Goal: Task Accomplishment & Management: Use online tool/utility

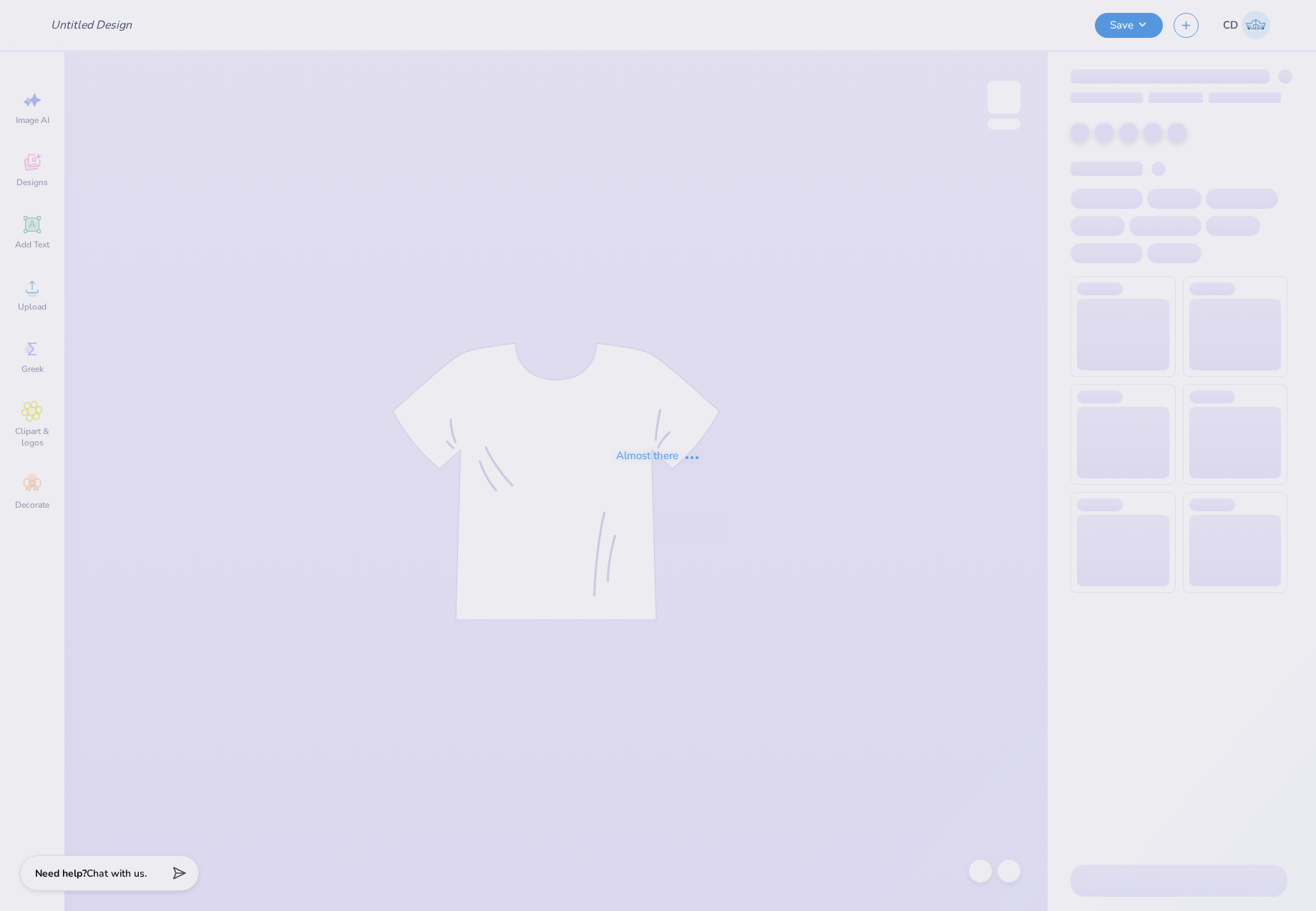
type input "Phi Delta Theta Shirts"
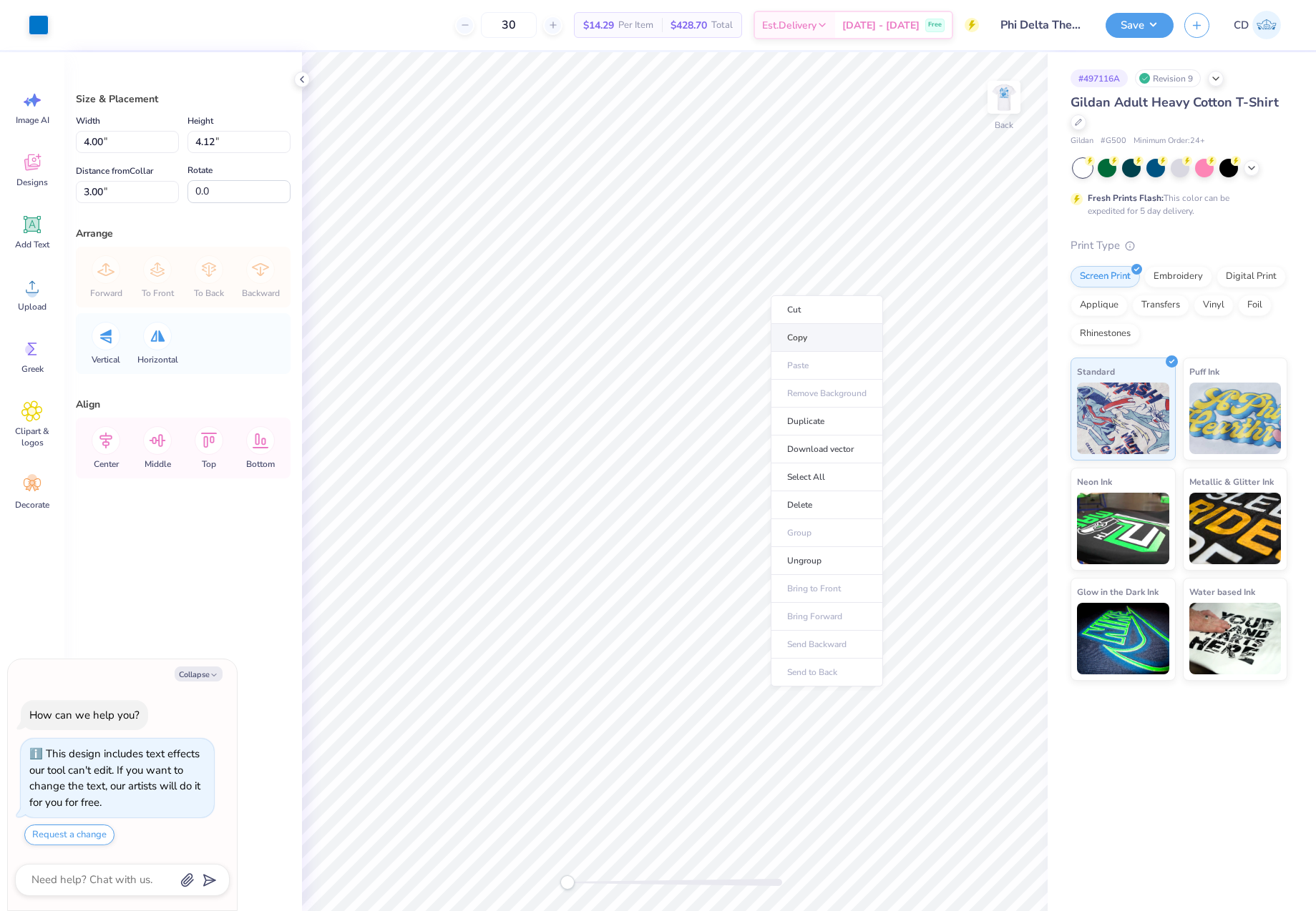
click at [819, 337] on li "Copy" at bounding box center [827, 338] width 112 height 28
click at [1003, 103] on img at bounding box center [1004, 97] width 58 height 58
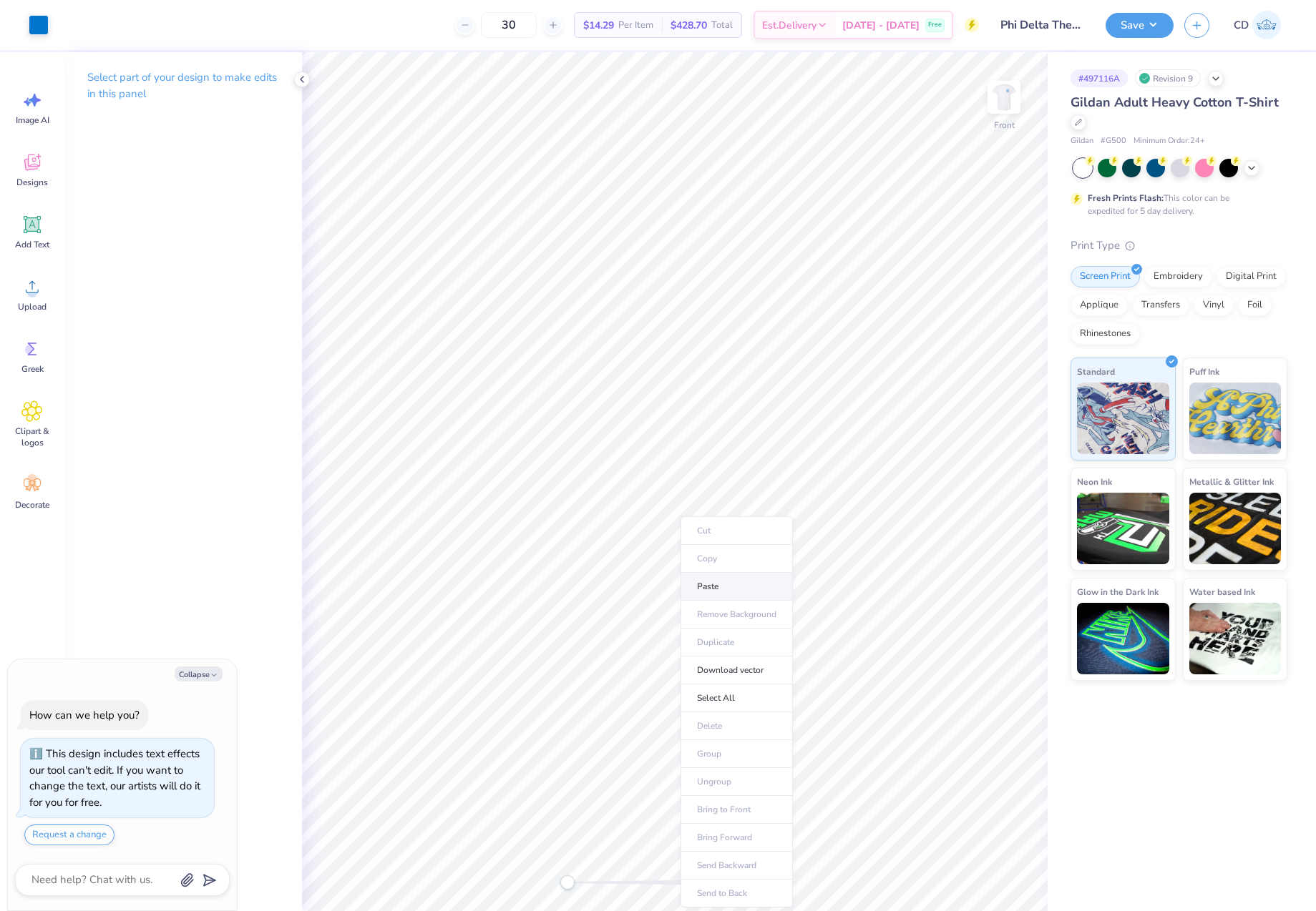
click at [725, 587] on li "Paste" at bounding box center [736, 587] width 112 height 28
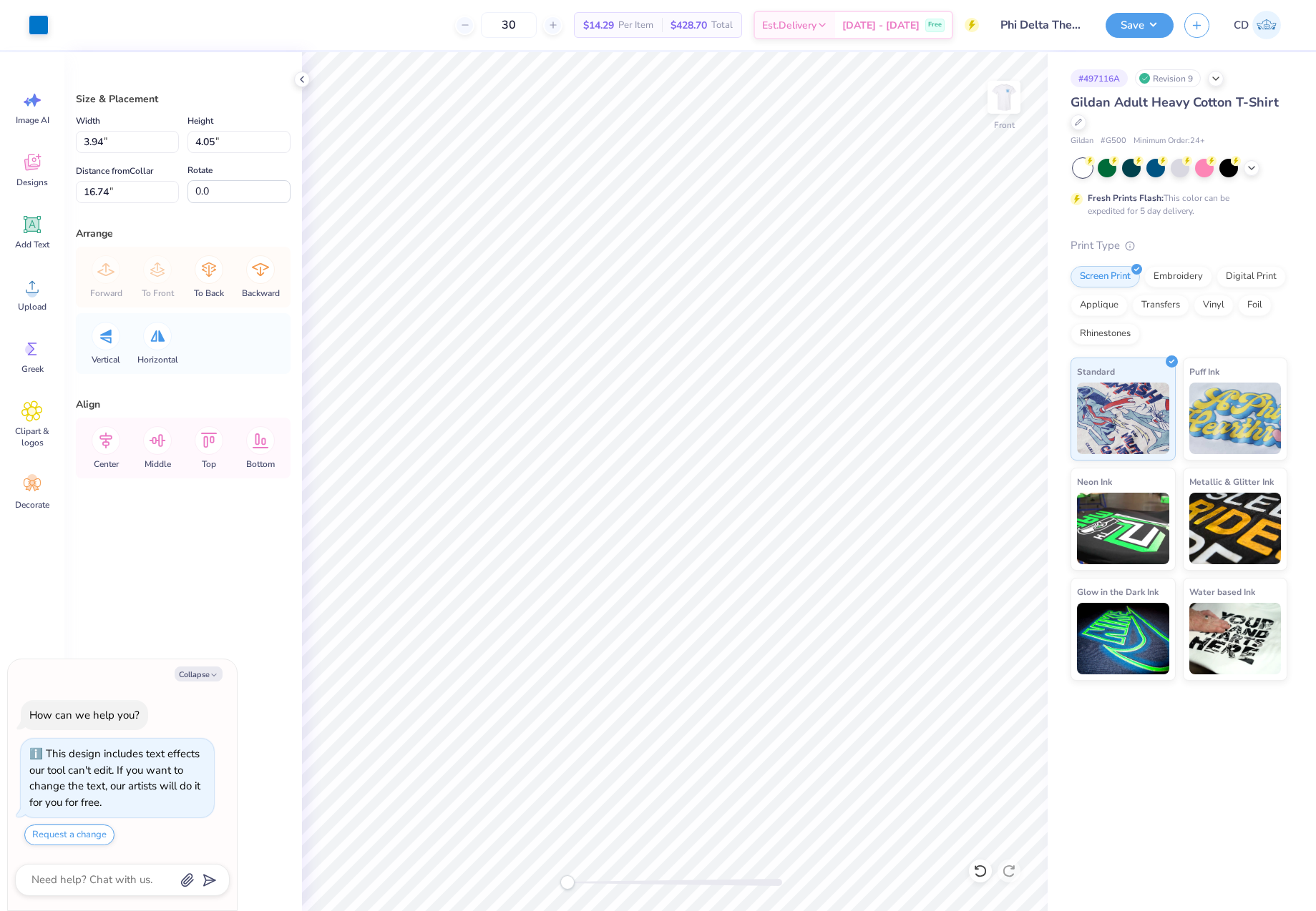
type textarea "x"
type input "10.00"
type input "11.71"
type input "3.00"
type textarea "x"
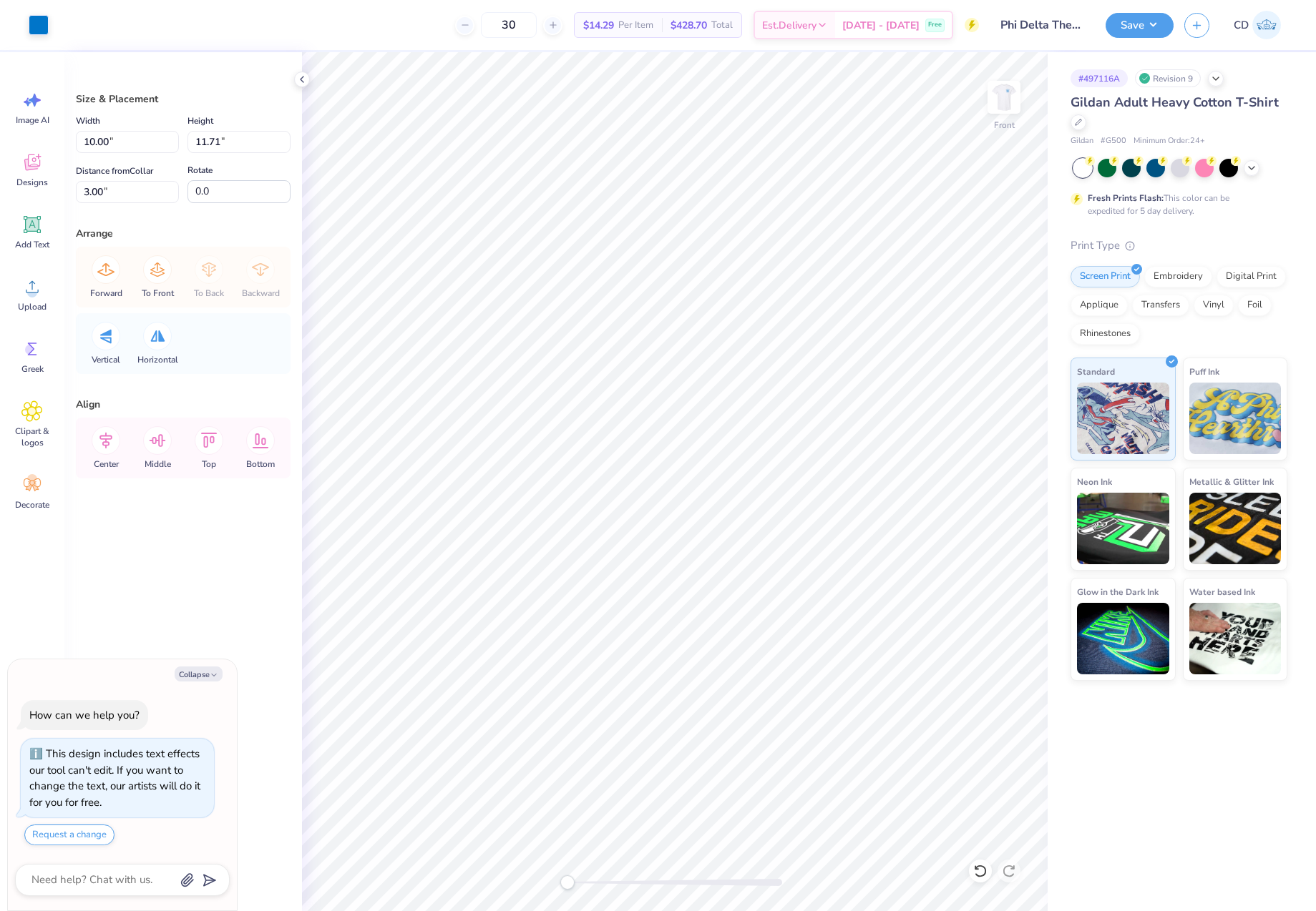
type input "3.94"
type input "4.05"
type input "20.27"
type textarea "x"
type input "10.00"
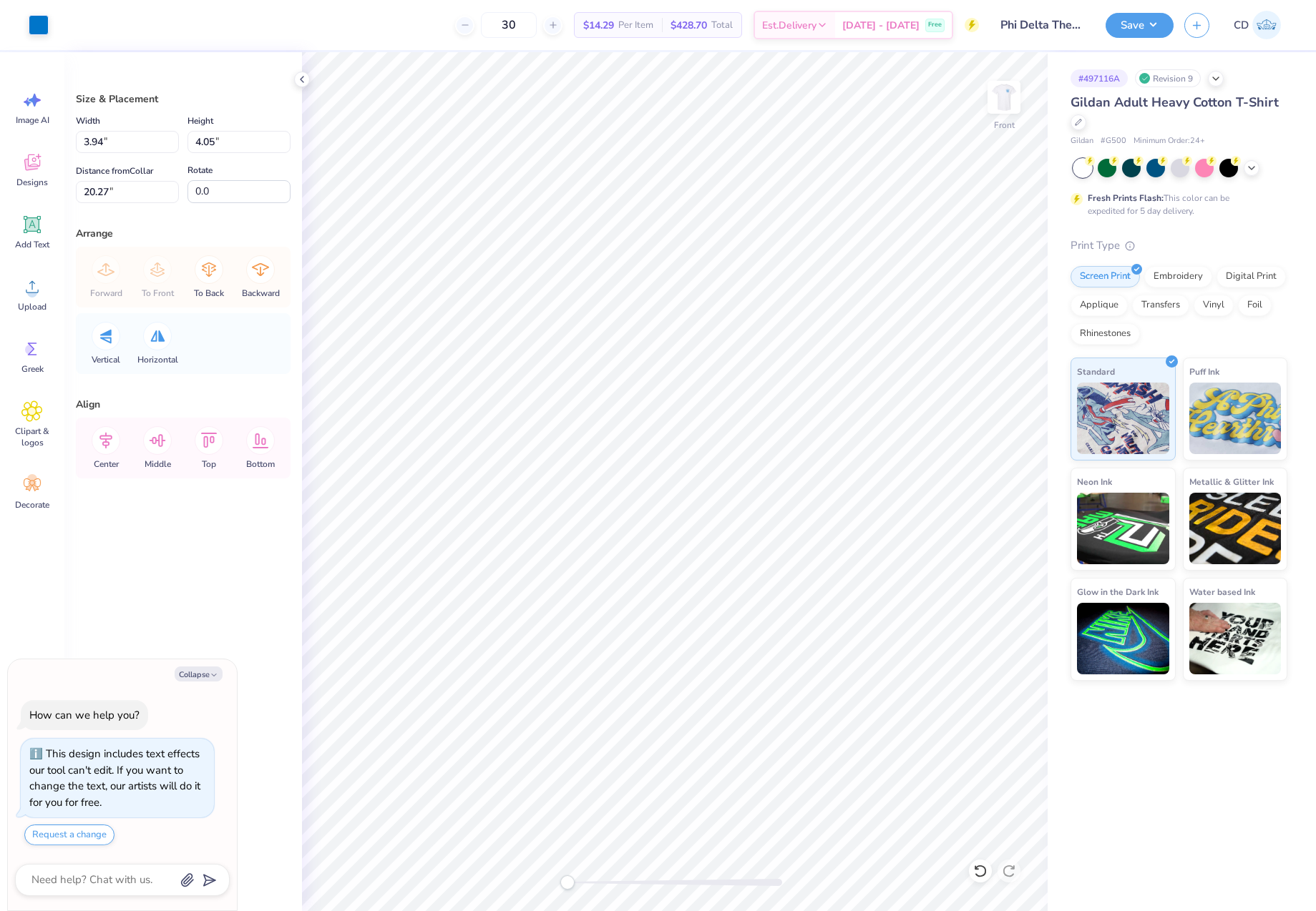
type input "11.71"
type input "7.09"
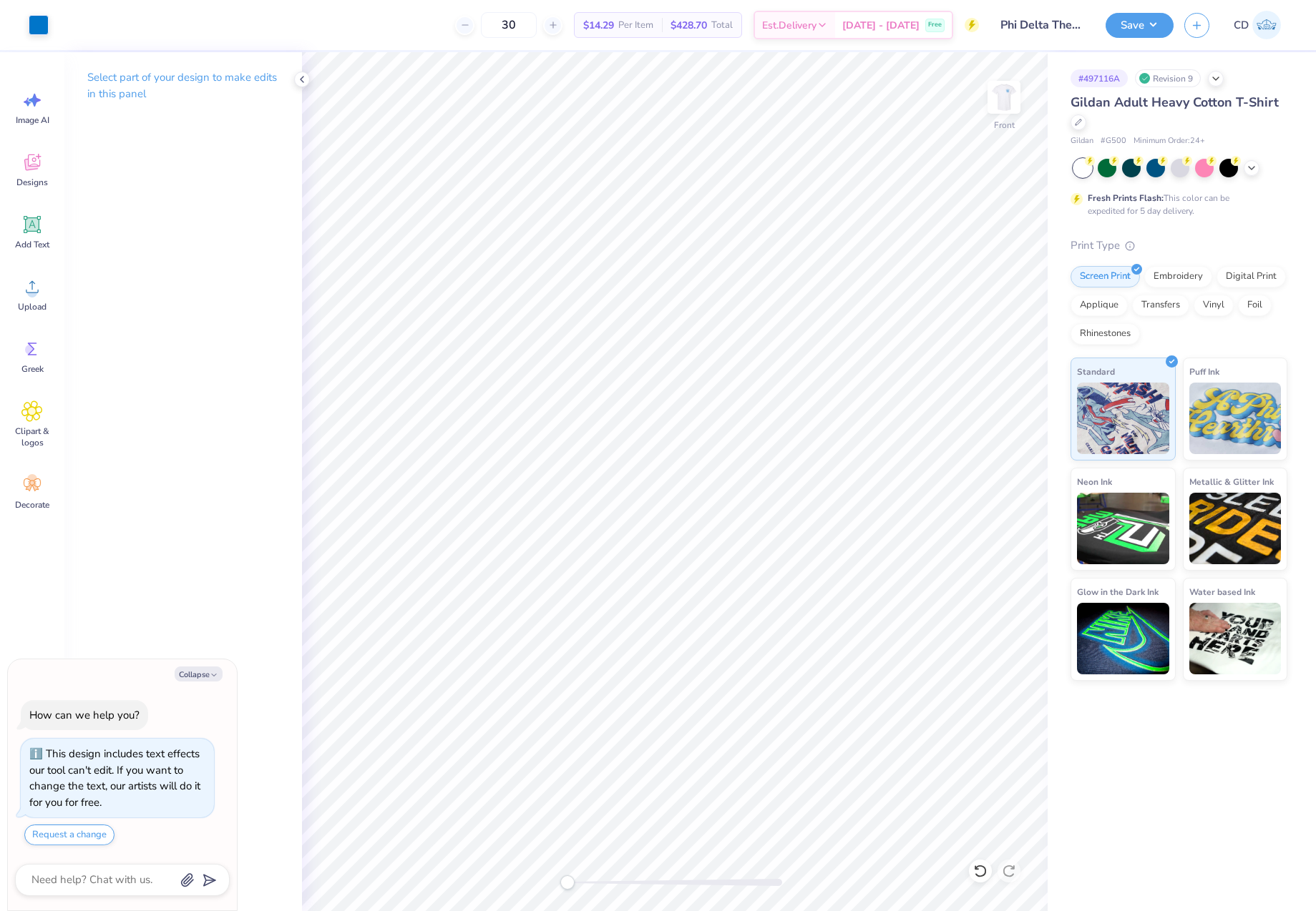
type textarea "x"
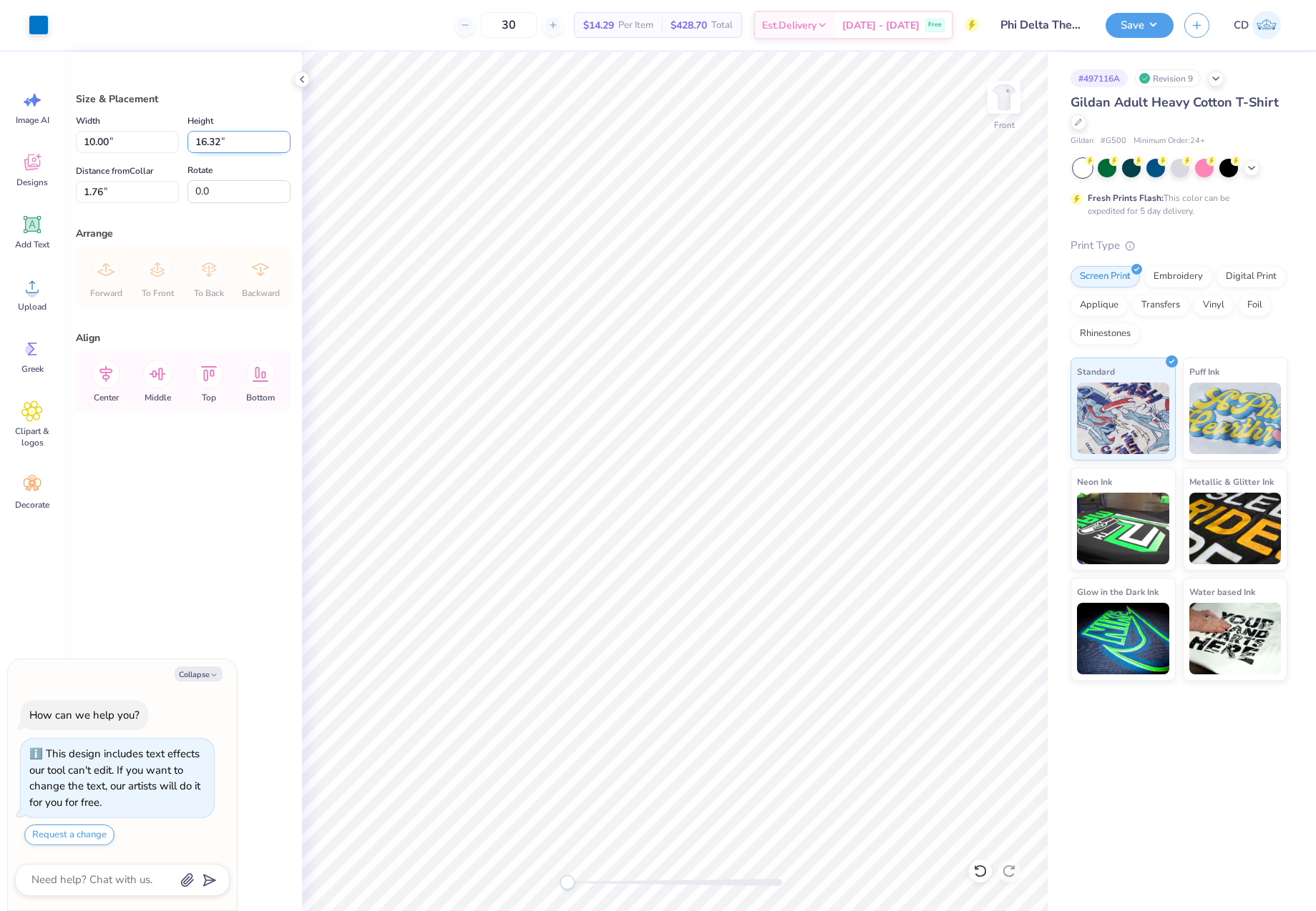
drag, startPoint x: 235, startPoint y: 138, endPoint x: 192, endPoint y: 132, distance: 43.4
click at [192, 132] on input "16.32" at bounding box center [239, 142] width 103 height 22
type input "15"
type textarea "x"
type input "9.19"
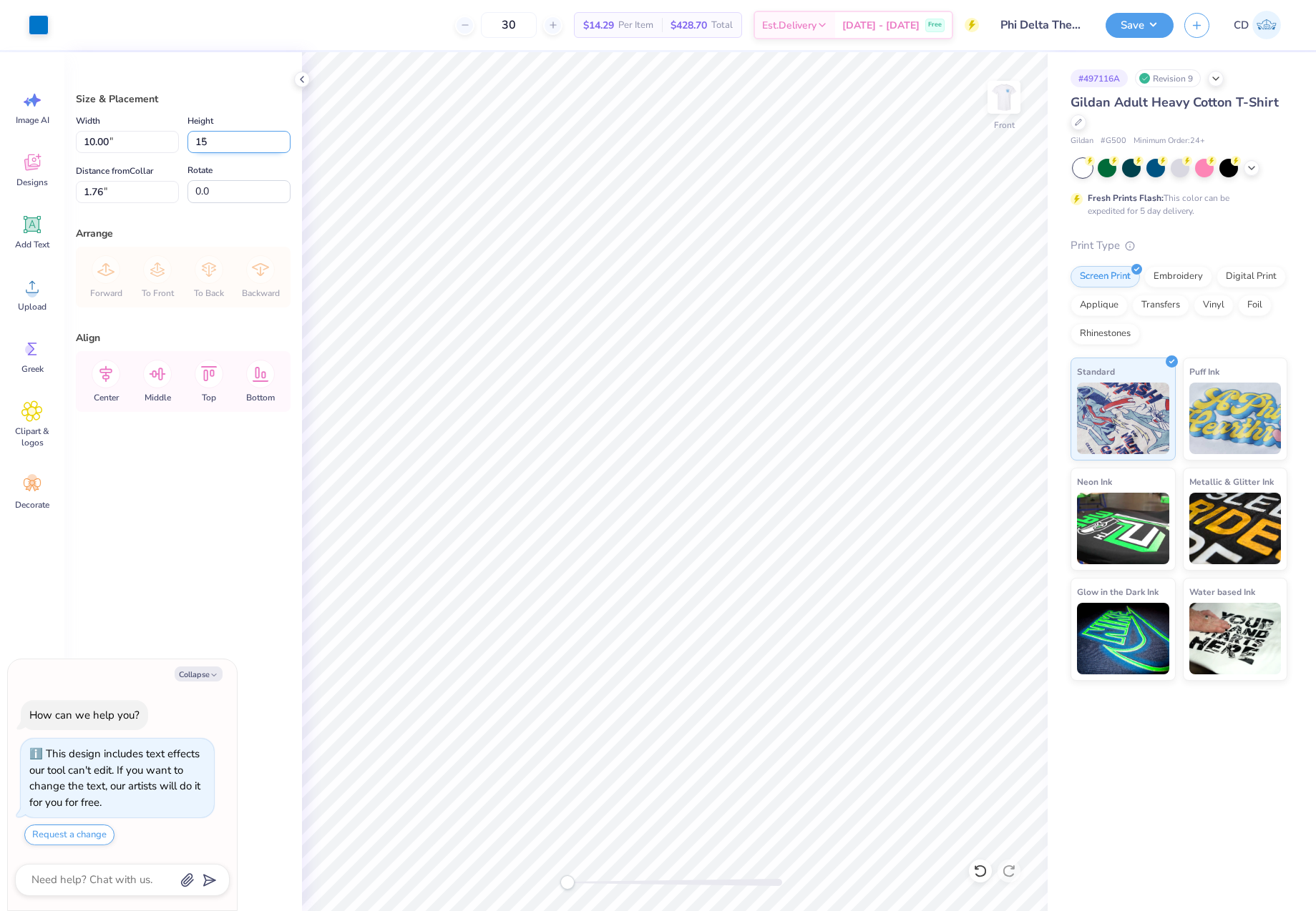
type input "15.00"
drag, startPoint x: 114, startPoint y: 190, endPoint x: 66, endPoint y: 192, distance: 48.0
click at [66, 192] on div "Size & Placement Width 9.19 9.19 " Height 15.00 15.00 " Distance from Collar 2.…" at bounding box center [183, 482] width 238 height 859
type input "2"
type textarea "x"
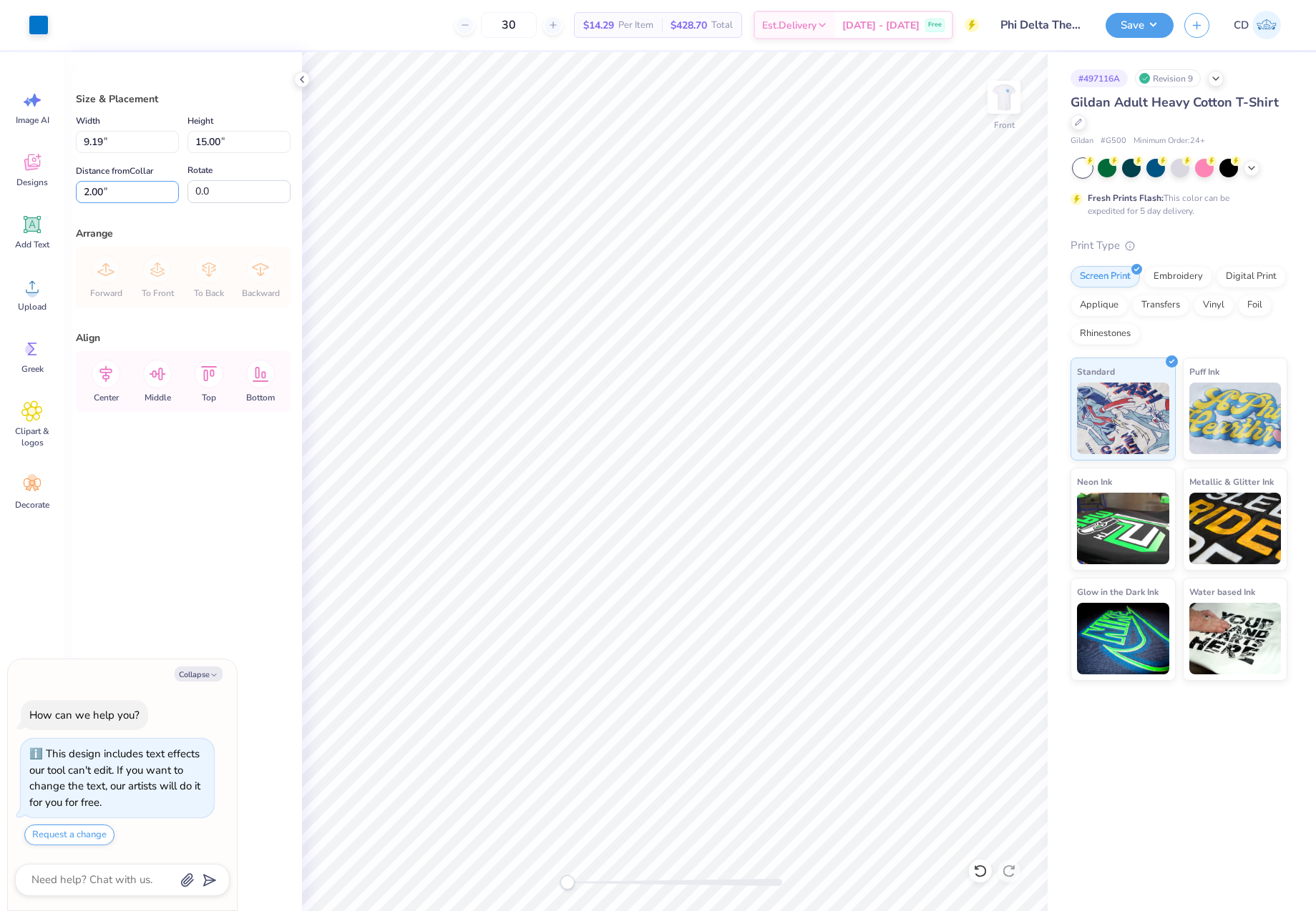
drag, startPoint x: 127, startPoint y: 185, endPoint x: 62, endPoint y: 185, distance: 65.0
click at [63, 185] on div "Art colors 30 $14.29 Per Item $428.70 Total Est. Delivery [DATE] - [DATE] Free …" at bounding box center [658, 456] width 1316 height 911
type input "1"
type textarea "x"
type input "1.00"
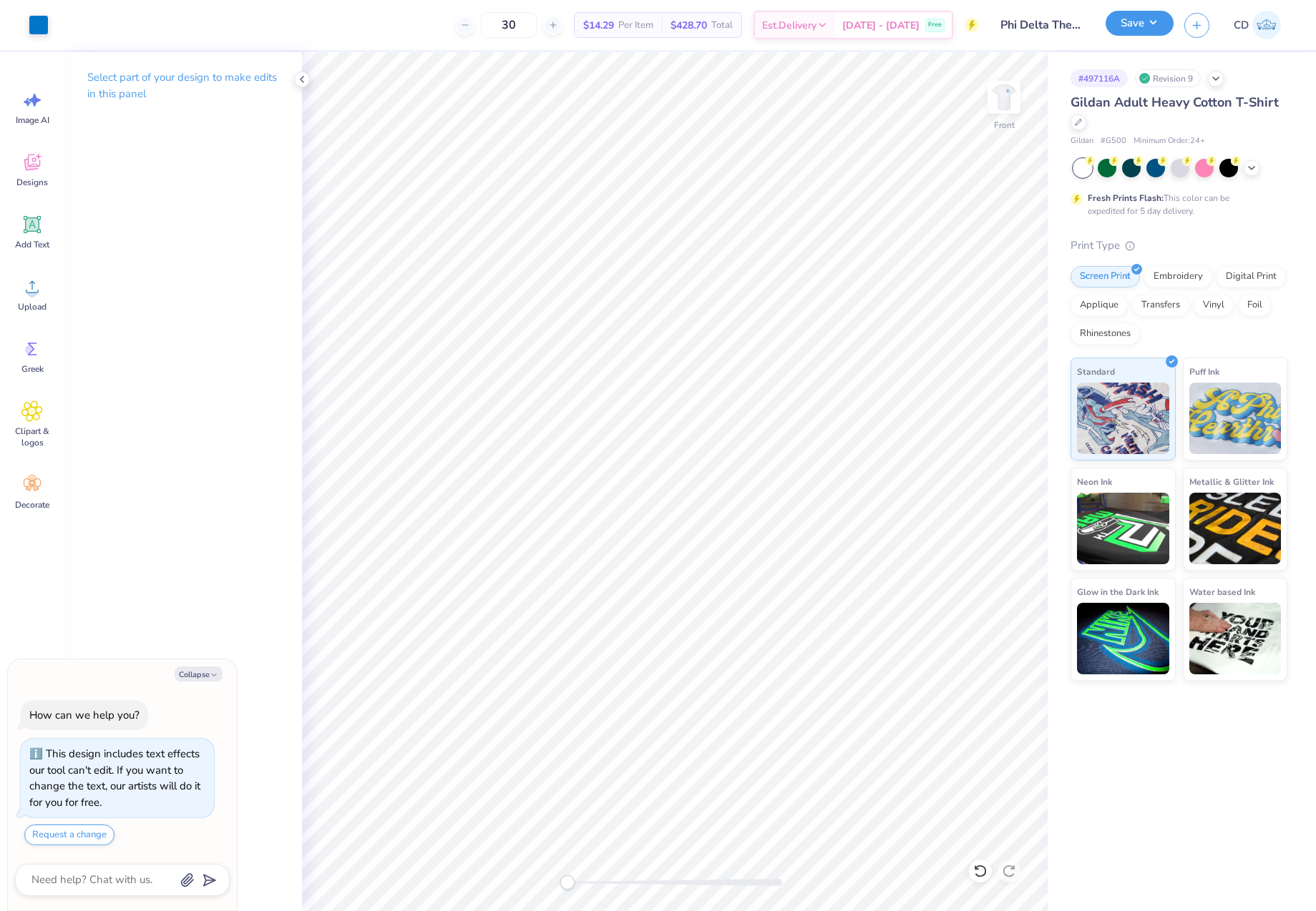
click at [1114, 26] on button "Save" at bounding box center [1139, 23] width 68 height 25
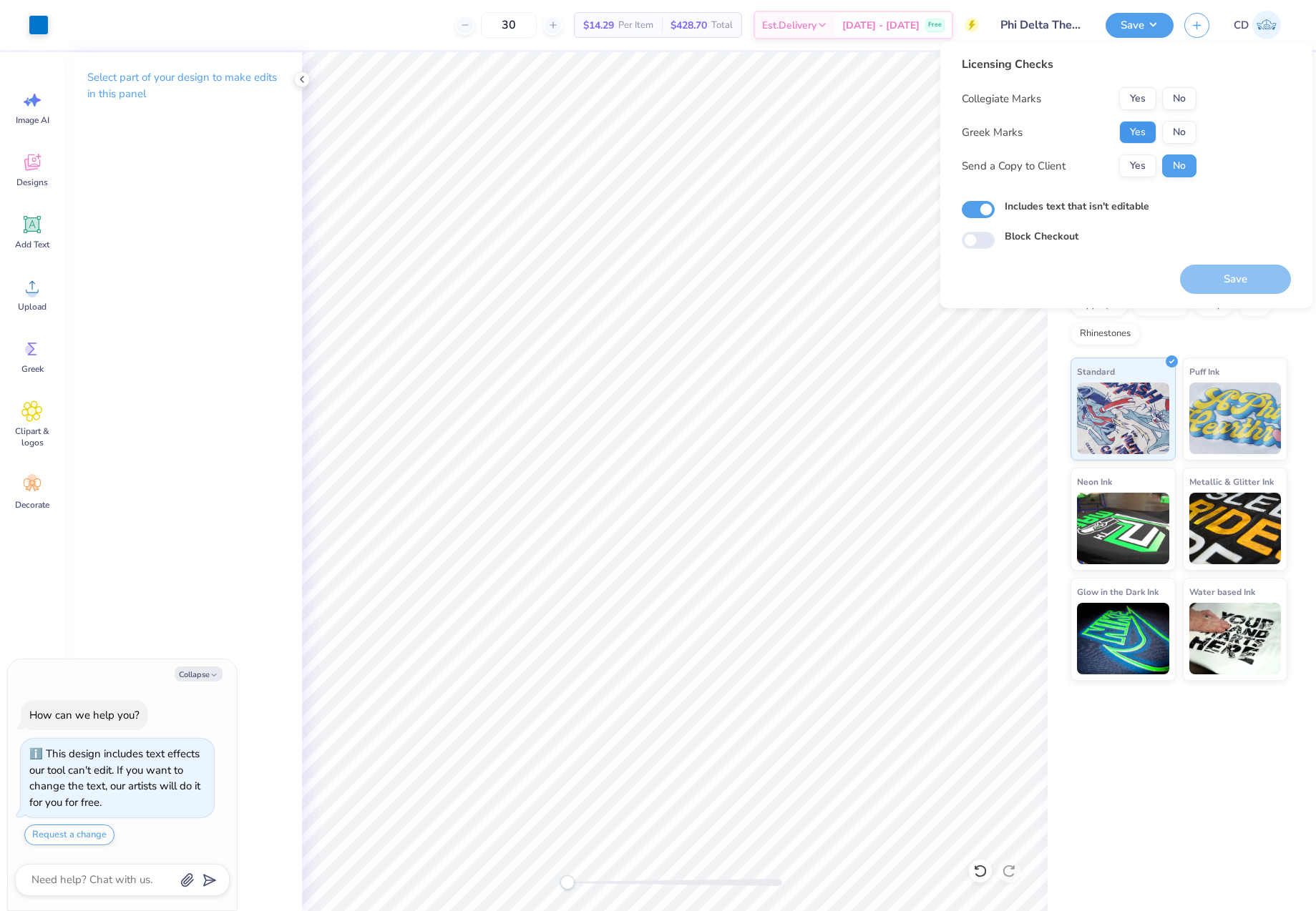
click at [1140, 131] on button "Yes" at bounding box center [1137, 132] width 37 height 23
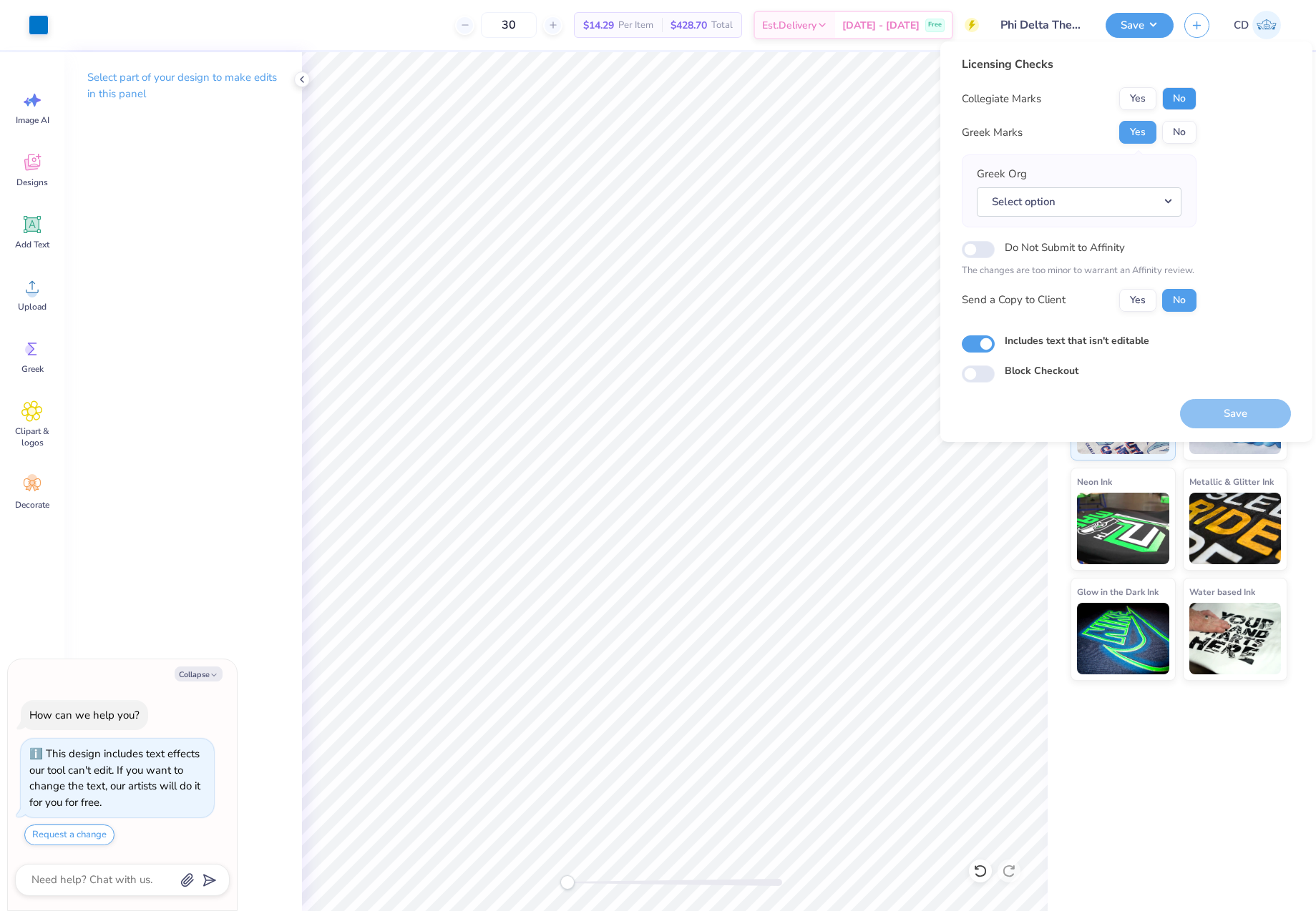
click at [1181, 94] on button "No" at bounding box center [1179, 98] width 35 height 23
click at [1168, 197] on button "Select option" at bounding box center [1079, 201] width 205 height 29
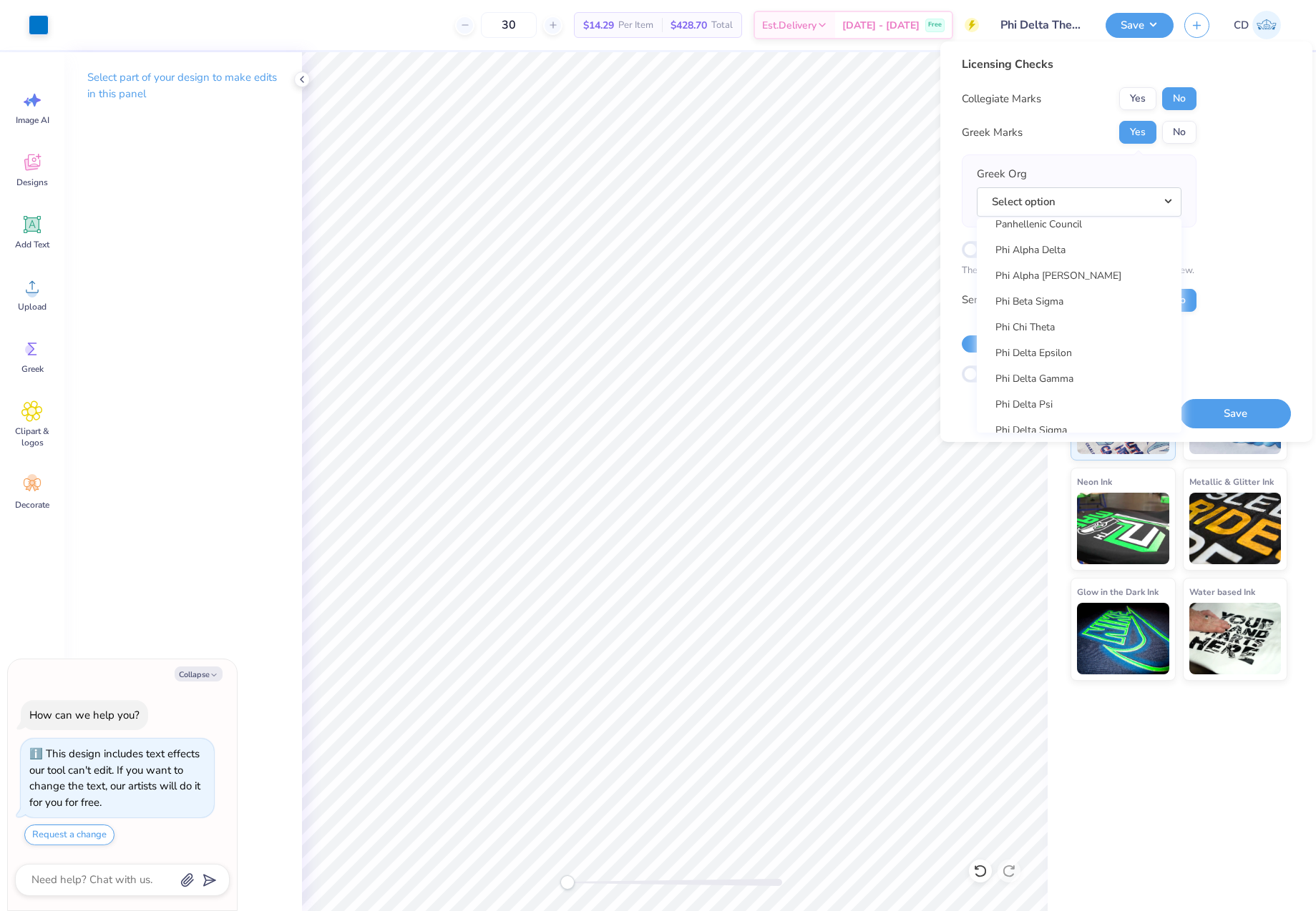
scroll to position [7364, 0]
click at [1061, 368] on link "Phi Delta Theta" at bounding box center [1078, 365] width 193 height 24
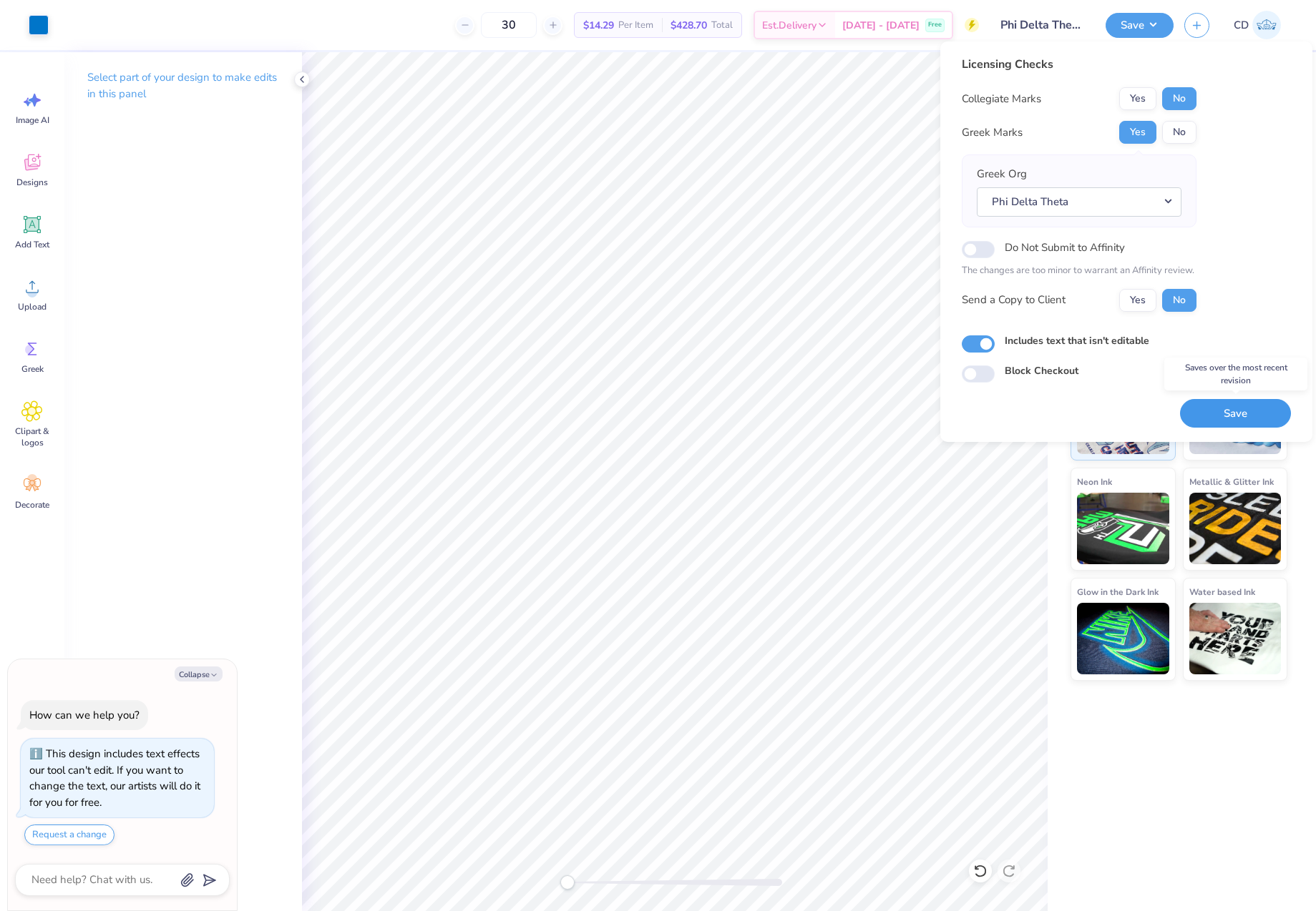
click at [1202, 413] on button "Save" at bounding box center [1234, 413] width 110 height 29
type textarea "x"
